Goal: Information Seeking & Learning: Find specific fact

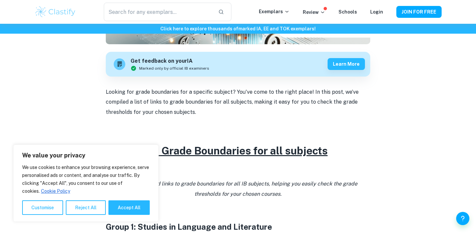
scroll to position [182, 0]
click at [127, 209] on button "Accept All" at bounding box center [128, 208] width 41 height 15
checkbox input "true"
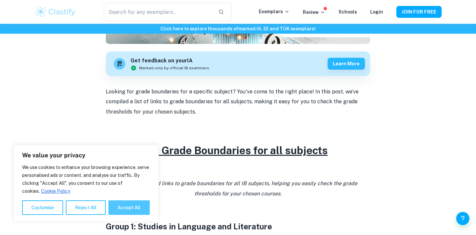
checkbox input "true"
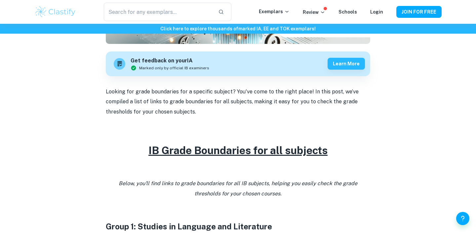
scroll to position [501, 0]
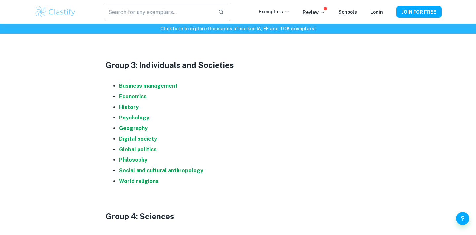
click at [130, 118] on strong "Psychology" at bounding box center [134, 118] width 30 height 6
click at [129, 121] on li "Psychology" at bounding box center [244, 118] width 251 height 11
click at [125, 117] on strong "Psychology" at bounding box center [134, 118] width 30 height 6
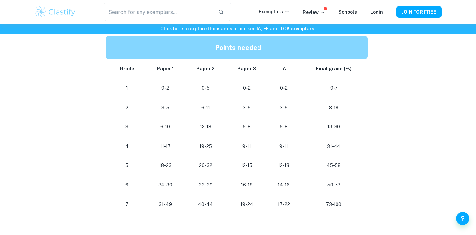
scroll to position [340, 0]
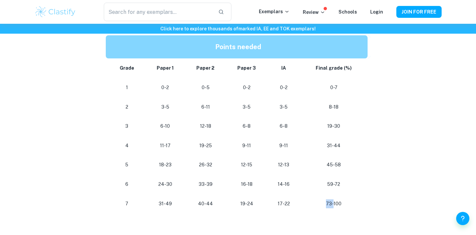
drag, startPoint x: 333, startPoint y: 204, endPoint x: 327, endPoint y: 204, distance: 6.3
click at [327, 204] on p "73-100" at bounding box center [333, 204] width 57 height 9
click at [362, 203] on td "73-100" at bounding box center [335, 203] width 70 height 19
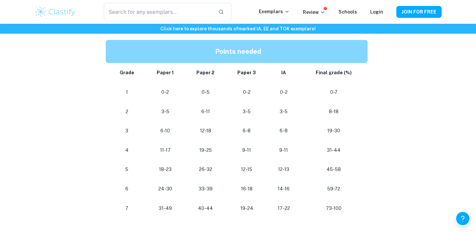
scroll to position [345, 0]
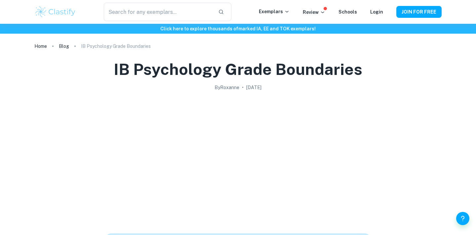
scroll to position [340, 0]
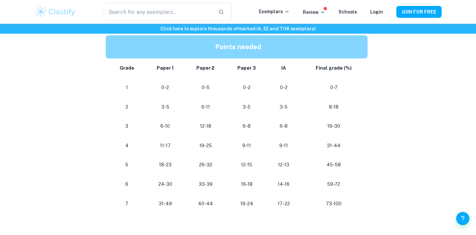
click at [401, 177] on div "IB Psychology Grade Boundaries By Roxanne • February 2, 2024 Get feedback on yo…" at bounding box center [237, 154] width 407 height 886
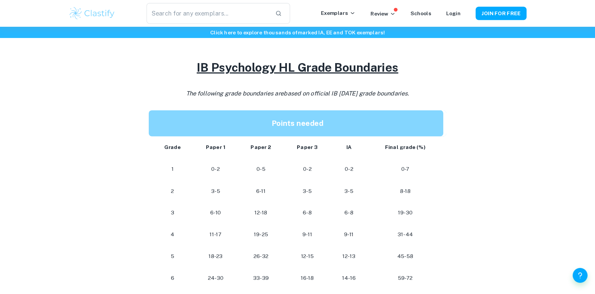
scroll to position [277, 0]
